Goal: Information Seeking & Learning: Compare options

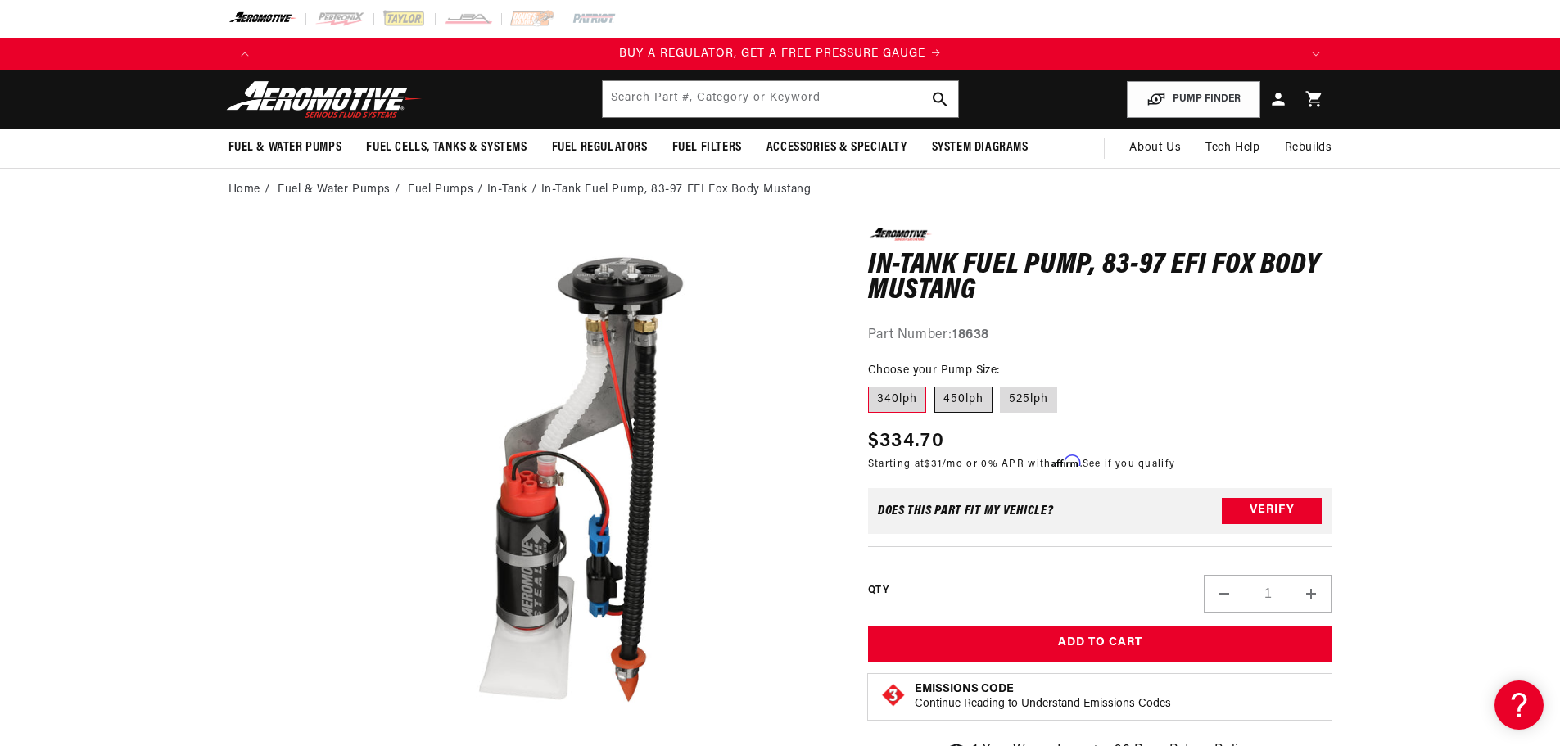
click at [950, 390] on label "450lph" at bounding box center [963, 400] width 58 height 26
click at [935, 384] on input "450lph" at bounding box center [934, 383] width 1 height 1
radio input "true"
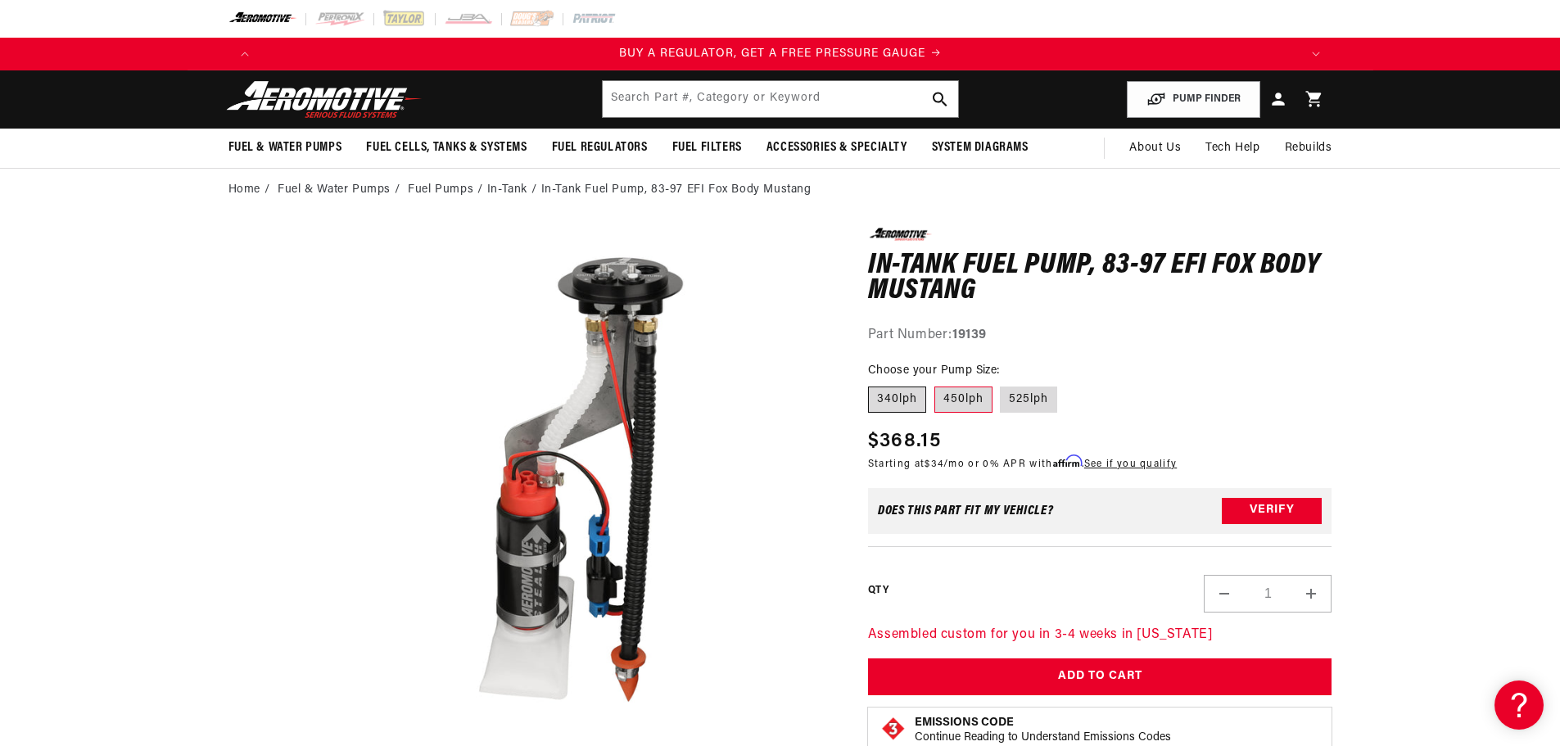
click at [902, 400] on label "340lph" at bounding box center [897, 400] width 58 height 26
click at [873, 384] on input "340lph" at bounding box center [872, 383] width 1 height 1
radio input "true"
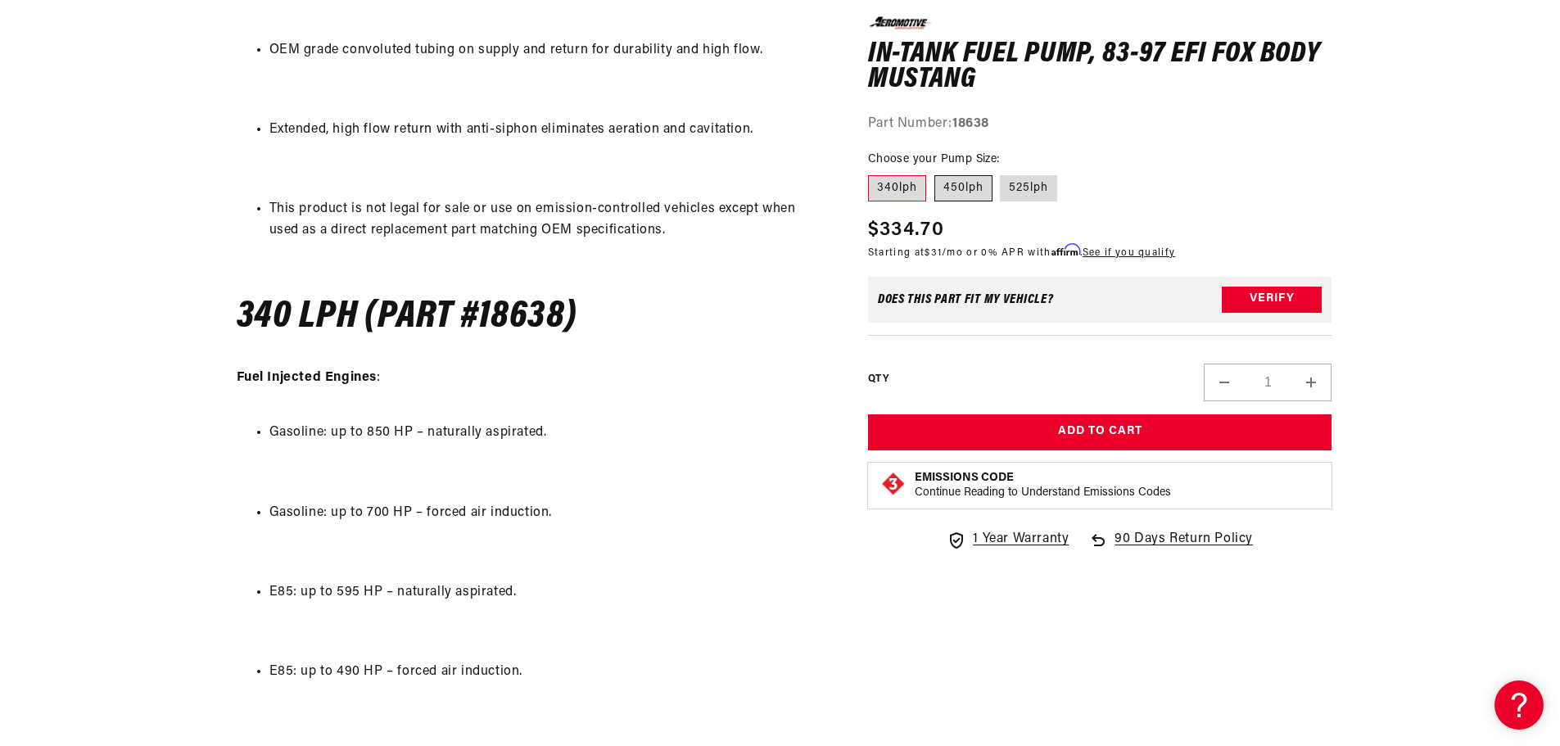
scroll to position [0, 2077]
click at [962, 187] on label "450lph" at bounding box center [963, 188] width 58 height 26
click at [935, 173] on input "450lph" at bounding box center [934, 172] width 1 height 1
radio input "true"
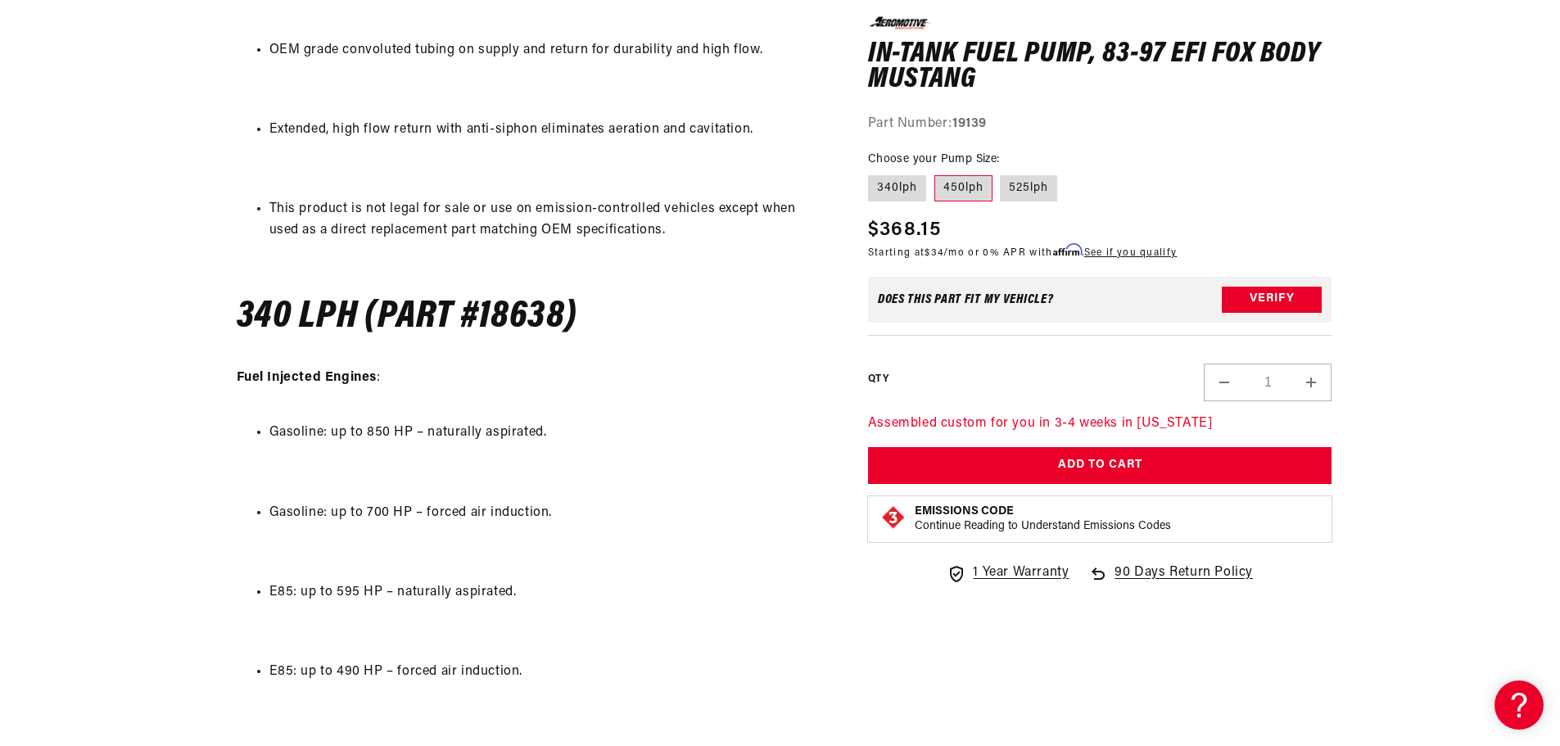
scroll to position [0, 3115]
click at [898, 186] on label "340lph" at bounding box center [897, 188] width 58 height 26
click at [873, 173] on input "340lph" at bounding box center [872, 172] width 1 height 1
radio input "true"
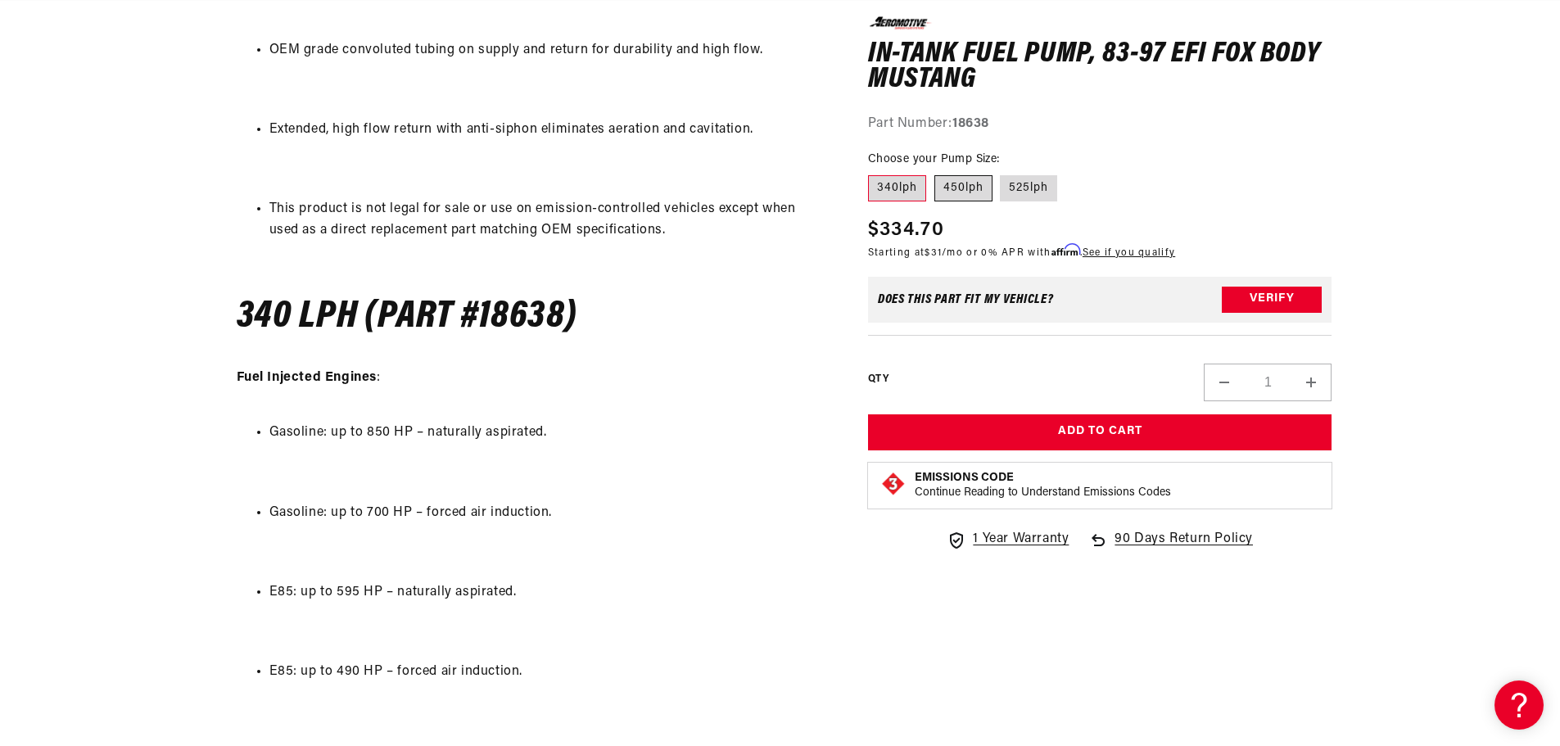
click at [946, 186] on label "450lph" at bounding box center [963, 188] width 58 height 26
click at [935, 173] on input "450lph" at bounding box center [934, 172] width 1 height 1
radio input "true"
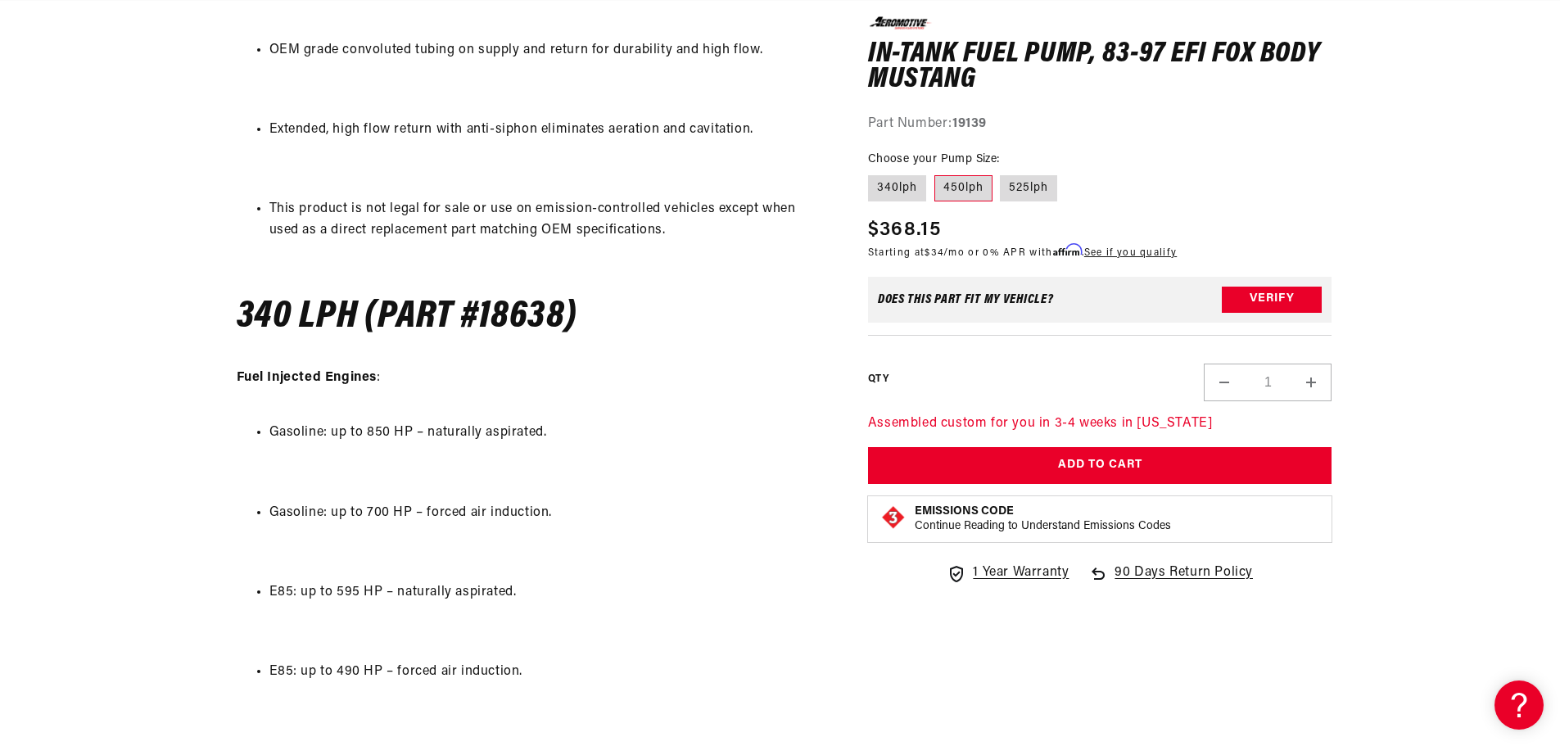
click at [739, 377] on p "Fuel Injected Engines :" at bounding box center [532, 378] width 590 height 63
click at [767, 425] on li "Gasoline: up to 850 HP – naturally aspirated." at bounding box center [548, 433] width 558 height 21
click at [761, 477] on p at bounding box center [532, 478] width 590 height 21
